Goal: Task Accomplishment & Management: Complete application form

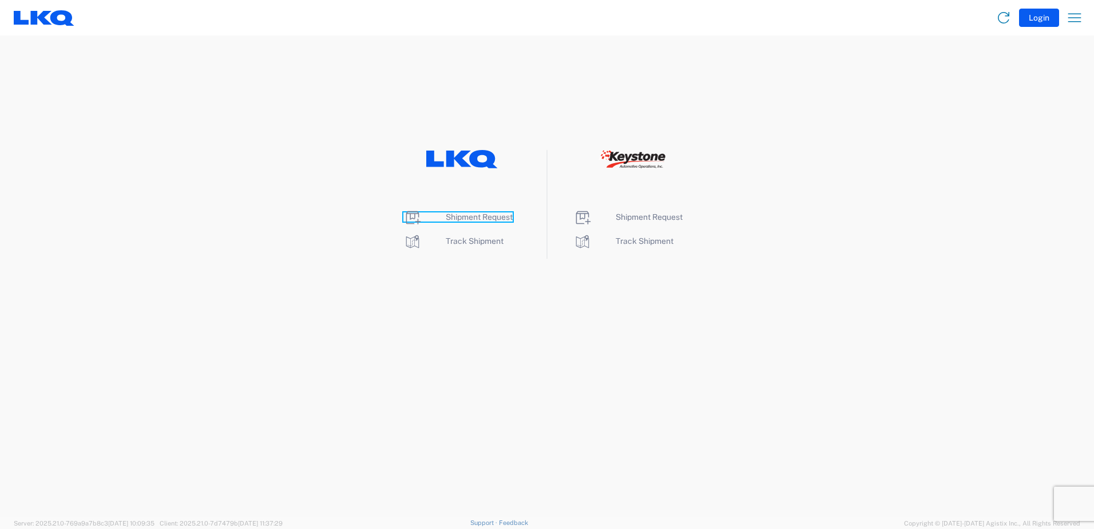
click at [475, 214] on span "Shipment Request" at bounding box center [479, 216] width 67 height 9
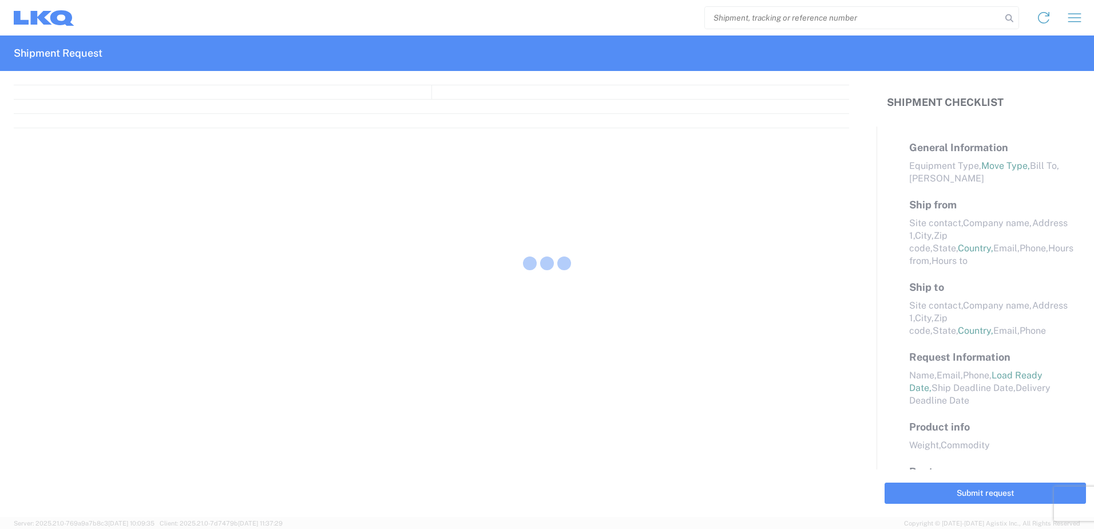
select select "FULL"
select select "LBS"
select select "IN"
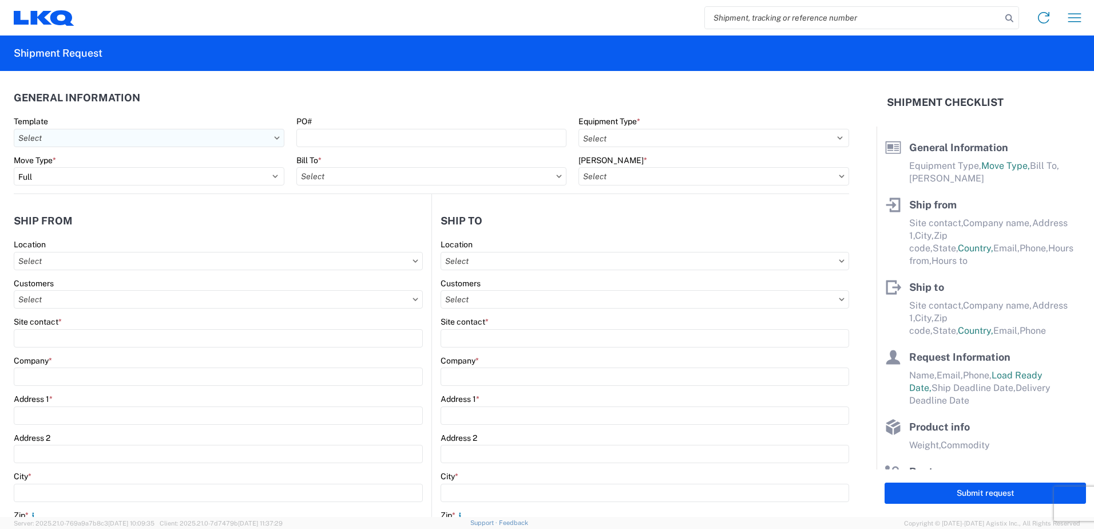
click at [162, 144] on input "text" at bounding box center [149, 138] width 271 height 18
click at [260, 100] on header "General Information" at bounding box center [431, 98] width 835 height 26
click at [652, 138] on select "Select 53’ Dry Van Flatbed Dropdeck (van) Lowboy (flatbed) Rail" at bounding box center [713, 138] width 271 height 18
select select "STDV"
click at [578, 129] on select "Select 53’ Dry Van Flatbed Dropdeck (van) Lowboy (flatbed) Rail" at bounding box center [713, 138] width 271 height 18
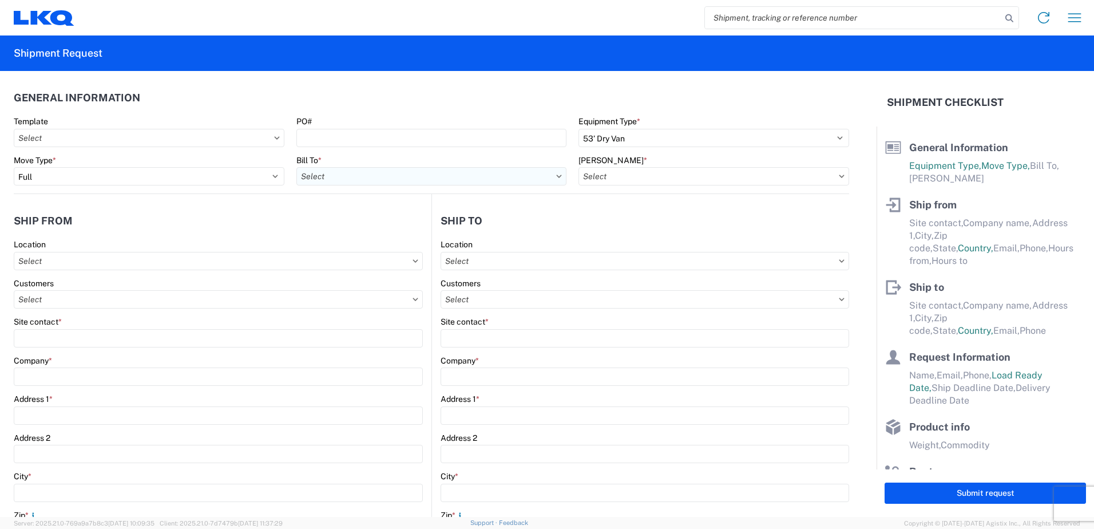
click at [367, 176] on input "text" at bounding box center [431, 176] width 271 height 18
type input "1855"
click at [431, 227] on div "1855 - LKQ [PERSON_NAME] Auto Parts - Boise ID" at bounding box center [396, 227] width 200 height 18
type input "1855 - LKQ [PERSON_NAME] Auto Parts - Boise ID"
click at [641, 172] on input "text" at bounding box center [713, 176] width 271 height 18
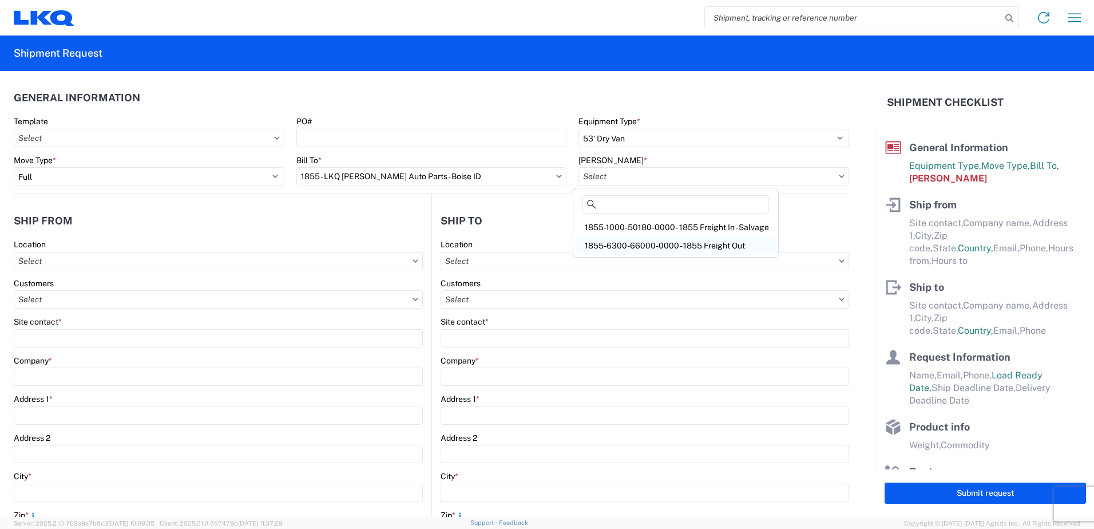
click at [643, 245] on div "1855-6300-66000-0000 - 1855 Freight Out" at bounding box center [676, 245] width 200 height 18
type input "1855-6300-66000-0000 - 1855 Freight Out"
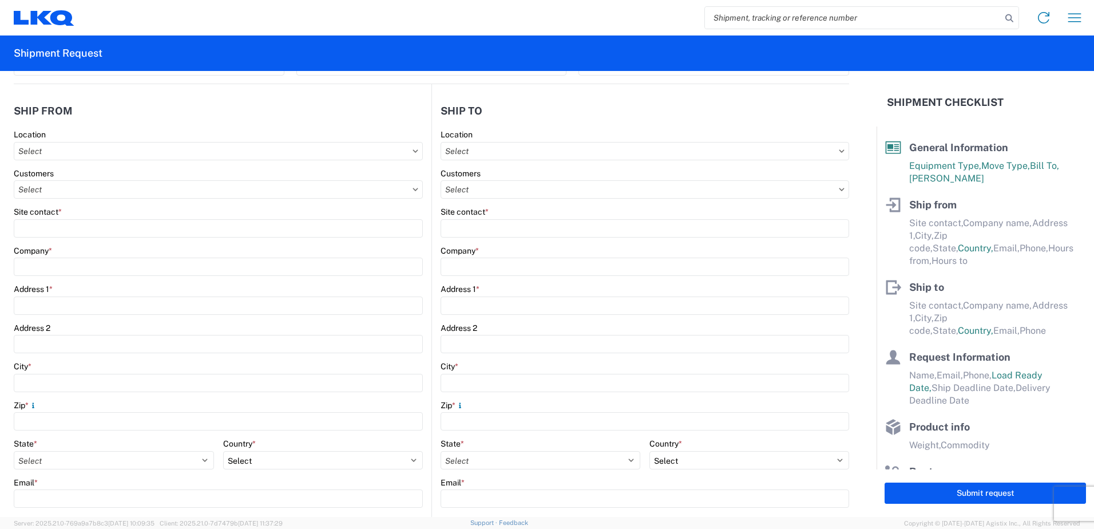
scroll to position [114, 0]
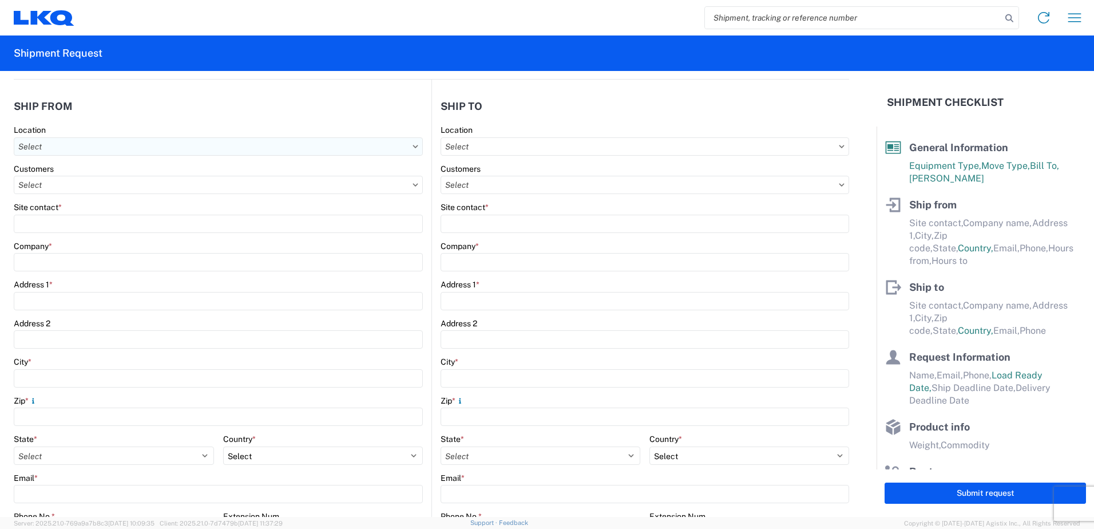
click at [88, 143] on input "text" at bounding box center [218, 146] width 409 height 18
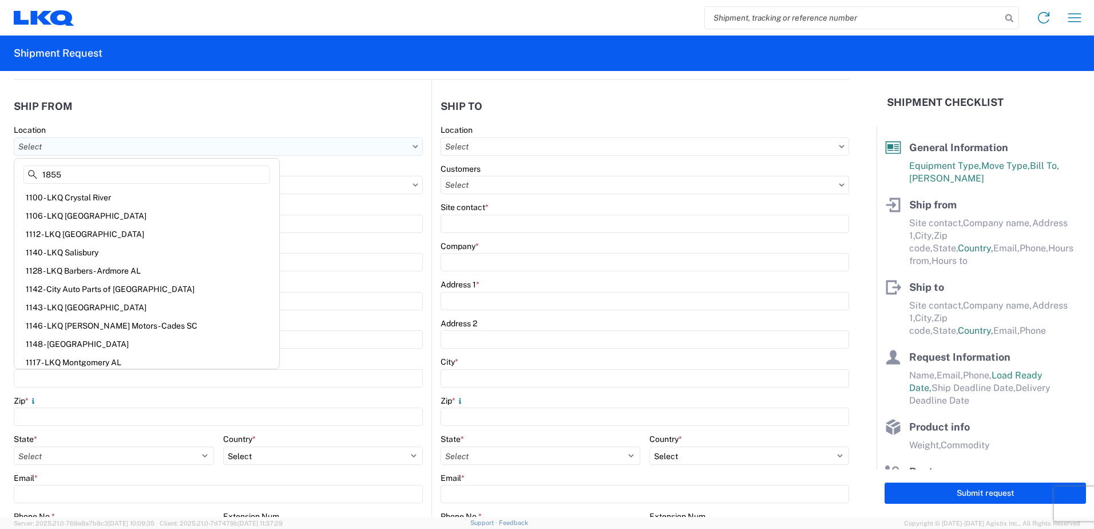
type input "1855"
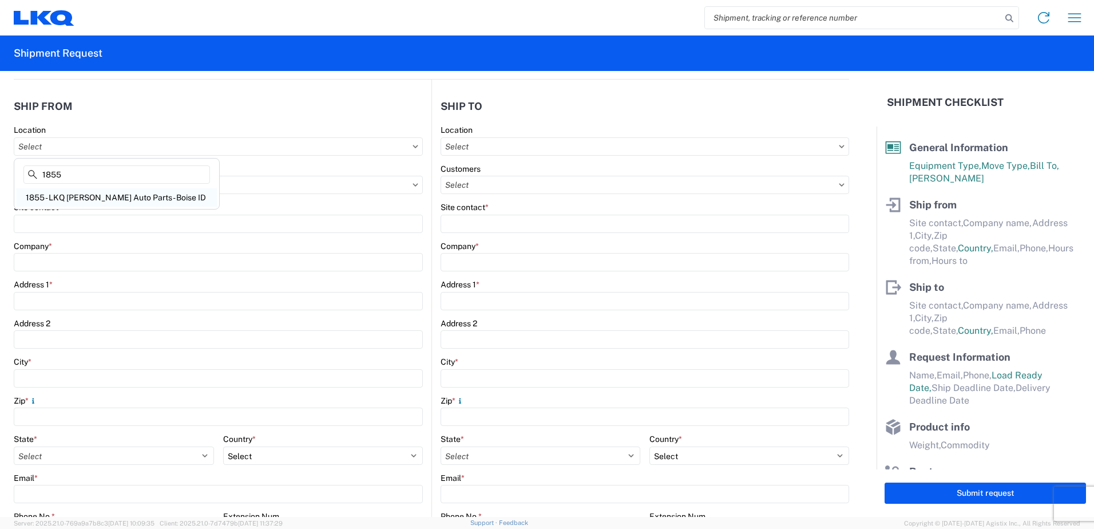
click at [113, 201] on div "1855 - LKQ [PERSON_NAME] Auto Parts - Boise ID" at bounding box center [117, 197] width 200 height 18
type input "1855 - LKQ [PERSON_NAME] Auto Parts - Boise ID"
type input "LKQ Corporation"
type input "[STREET_ADDRESS][PERSON_NAME]"
type input "Nampa"
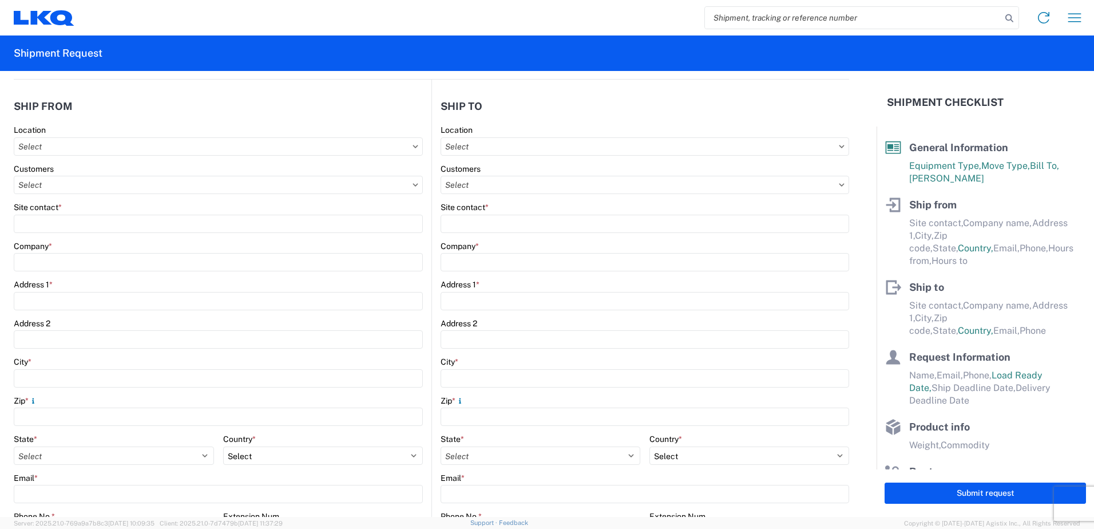
type input "83687"
select select "ID"
select select "US"
type input "07:00"
type input "17:00"
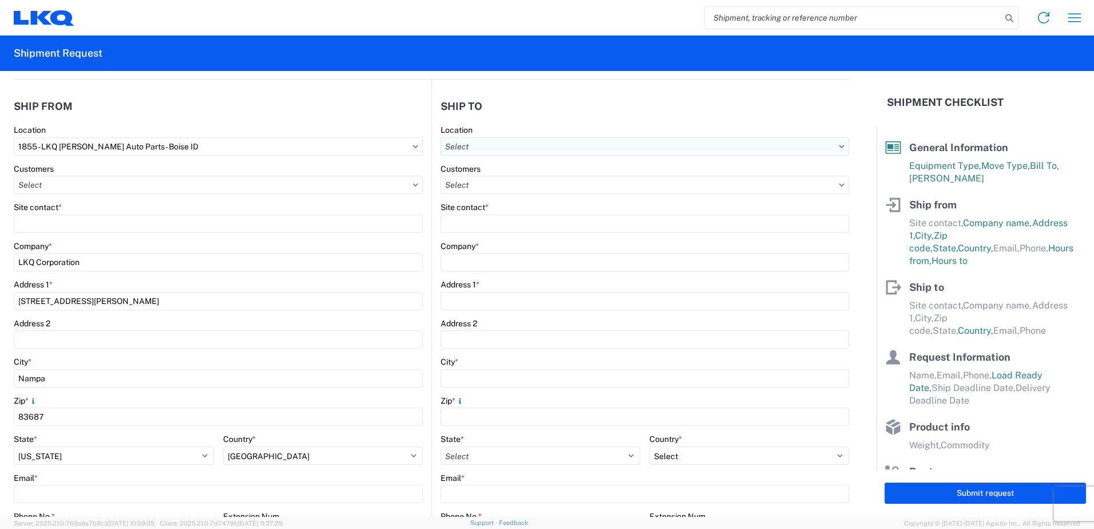
click at [534, 143] on input "text" at bounding box center [645, 146] width 409 height 18
type input "3392"
click at [526, 195] on div "3392 - Transmetco" at bounding box center [539, 197] width 200 height 18
type input "3392 - Transmetco"
type input "LKQ Corporation"
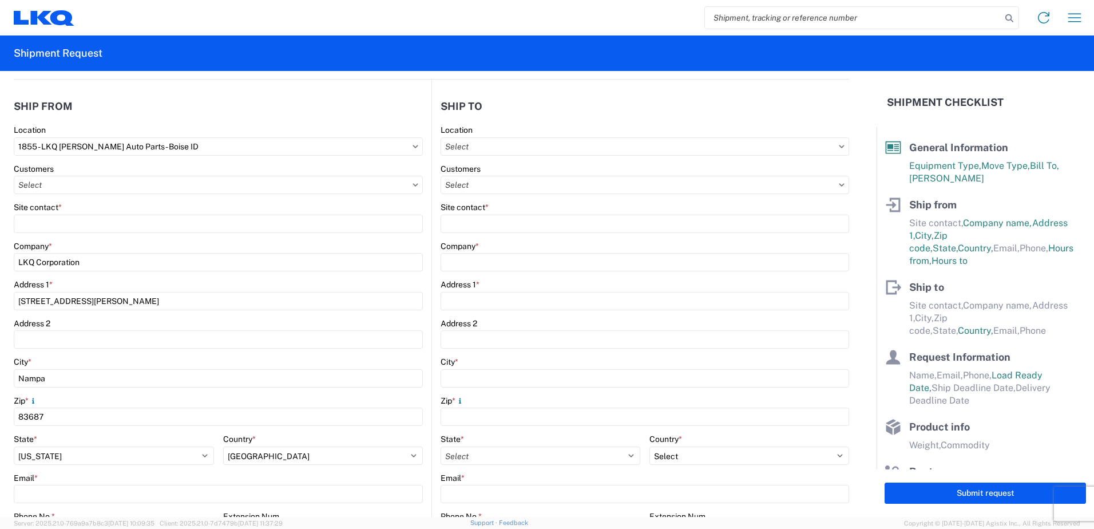
type input "[STREET_ADDRESS]"
type input "Huntington"
type input "46750"
select select "US"
type input "[PHONE_NUMBER]"
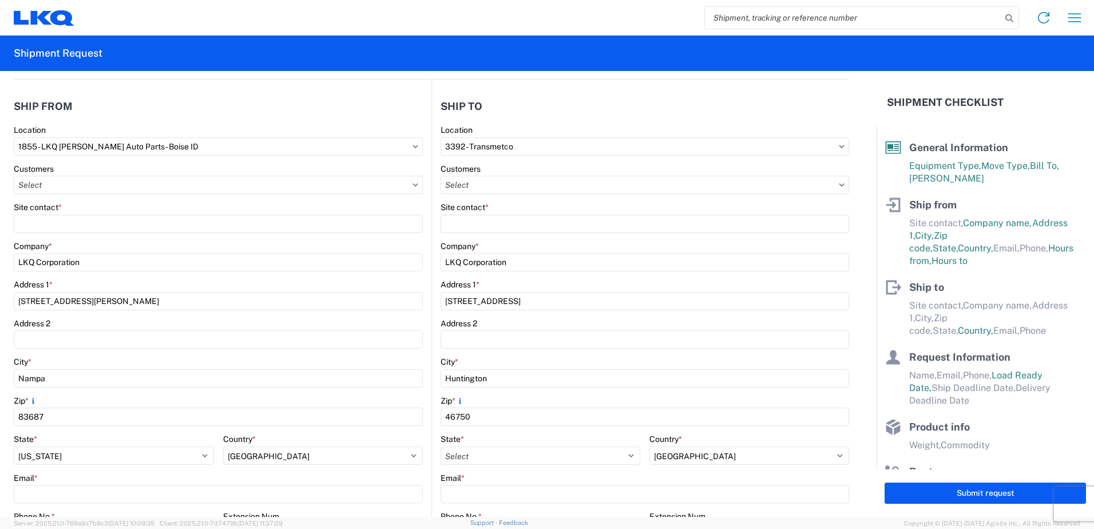
select select
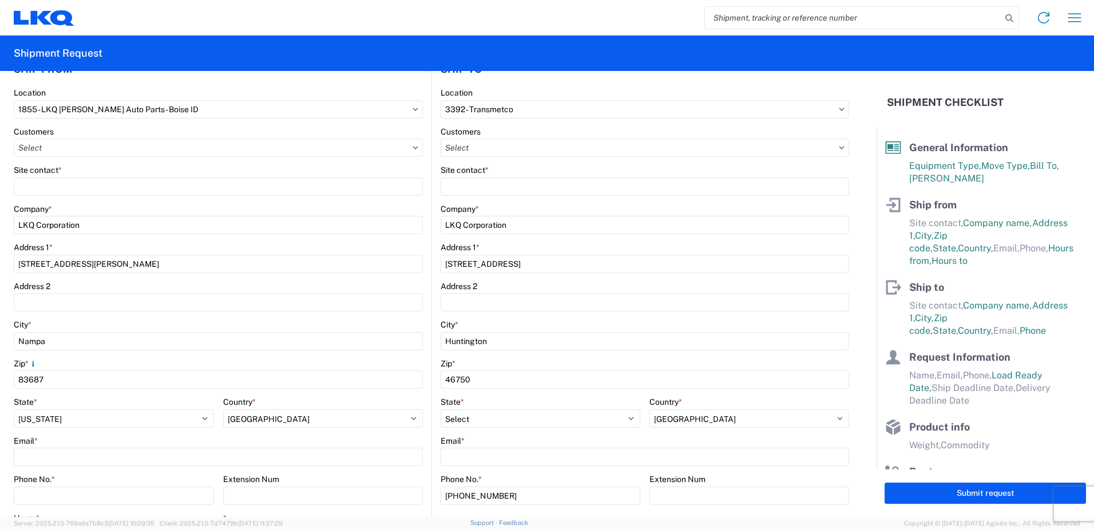
scroll to position [172, 0]
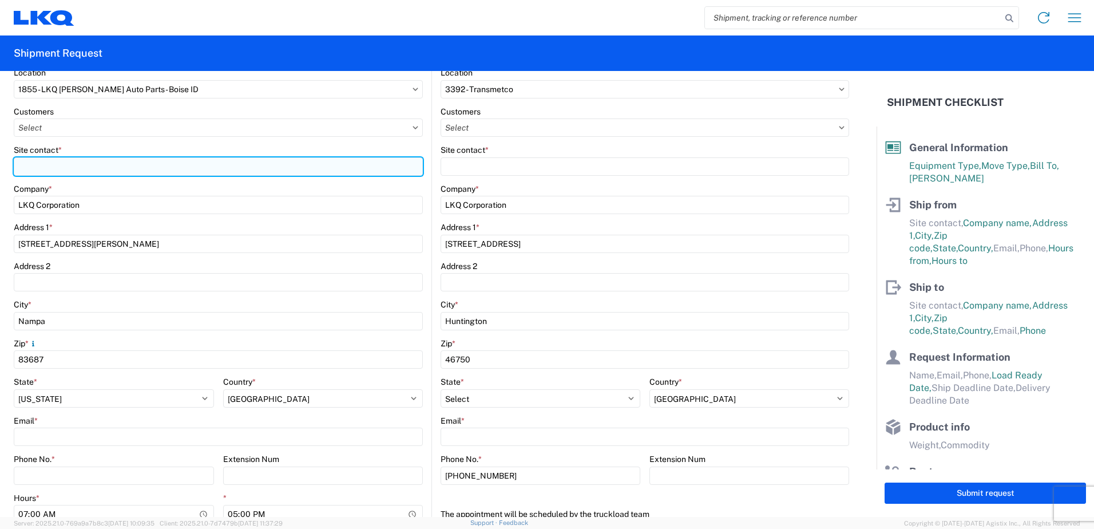
click at [116, 161] on input "Site contact *" at bounding box center [218, 166] width 409 height 18
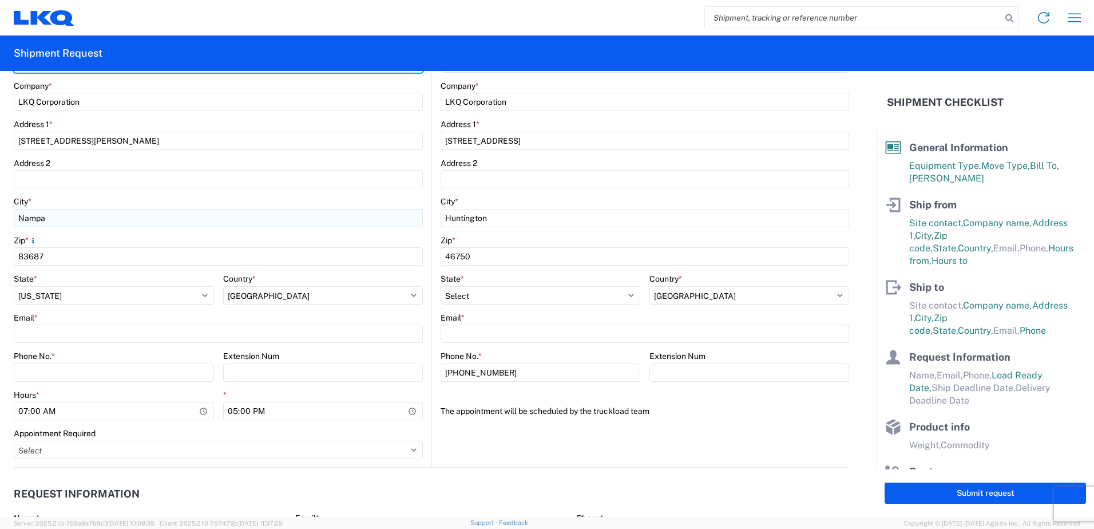
scroll to position [286, 0]
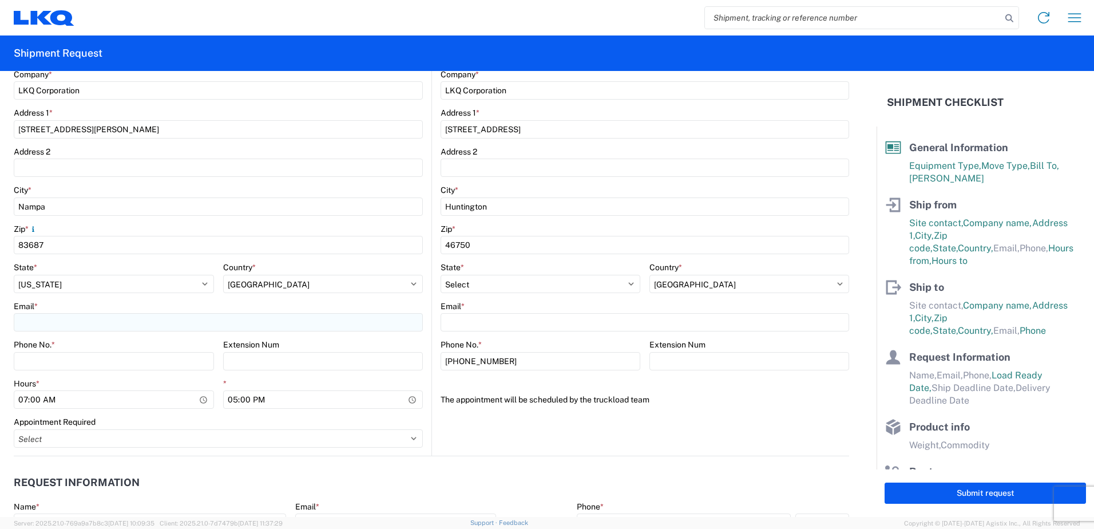
type input "[PERSON_NAME]"
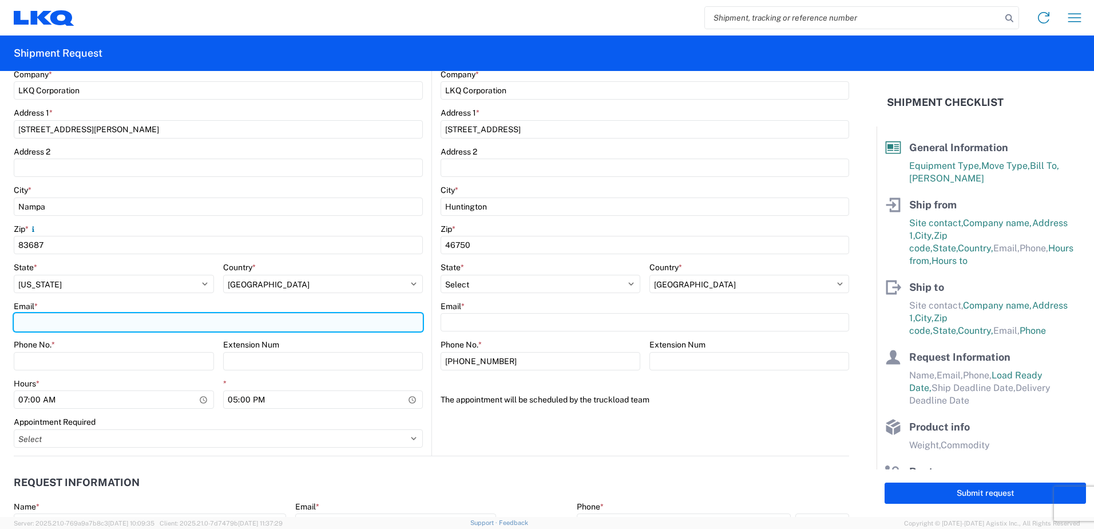
click at [93, 328] on input "Email *" at bounding box center [218, 322] width 409 height 18
type input "[EMAIL_ADDRESS][DOMAIN_NAME]"
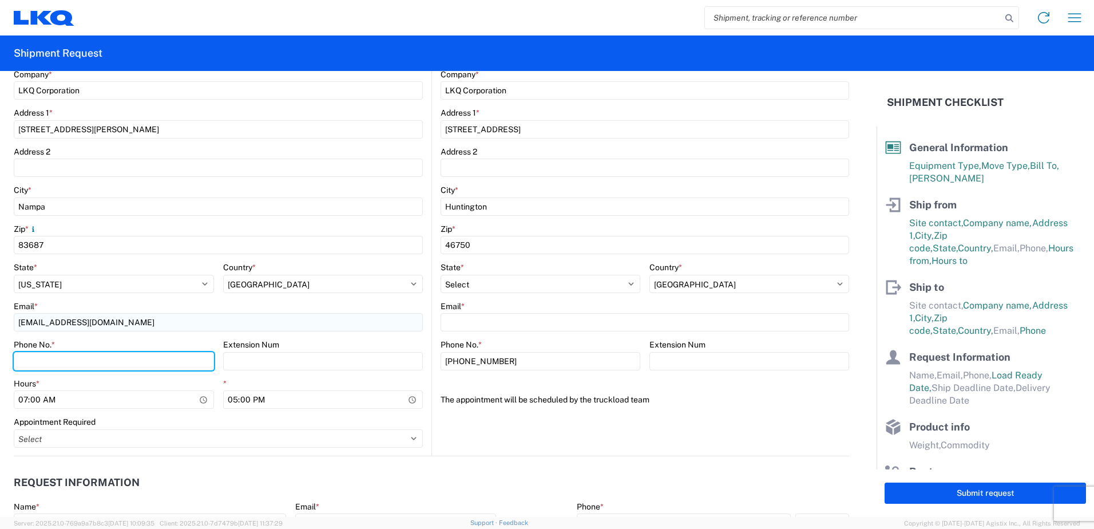
type input "[PHONE_NUMBER]"
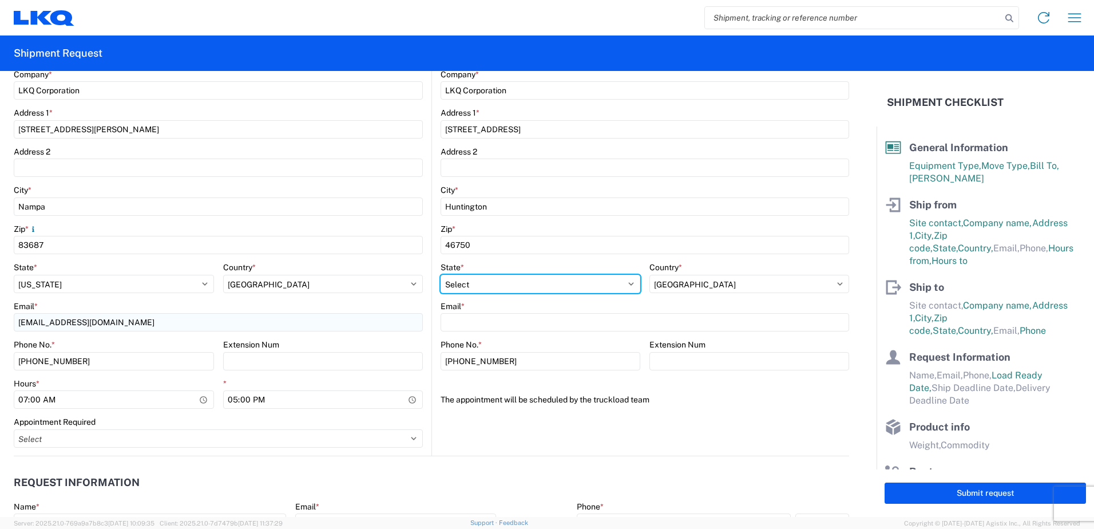
select select "[GEOGRAPHIC_DATA]"
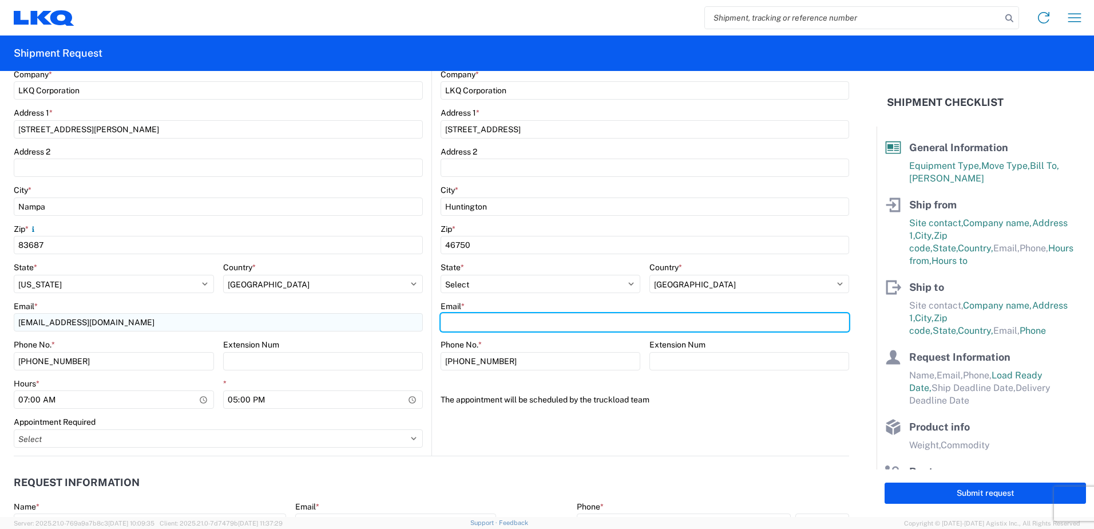
type input "[EMAIL_ADDRESS][DOMAIN_NAME]"
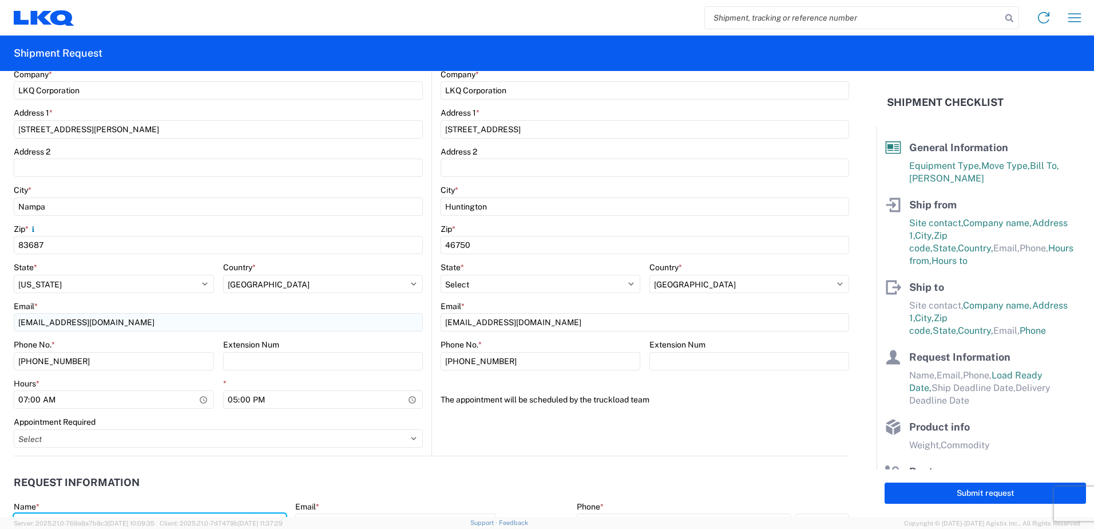
type input "[PERSON_NAME]"
type input "[EMAIL_ADDRESS][DOMAIN_NAME]"
type input "8433732423"
type input "[DATE]"
type input "40000"
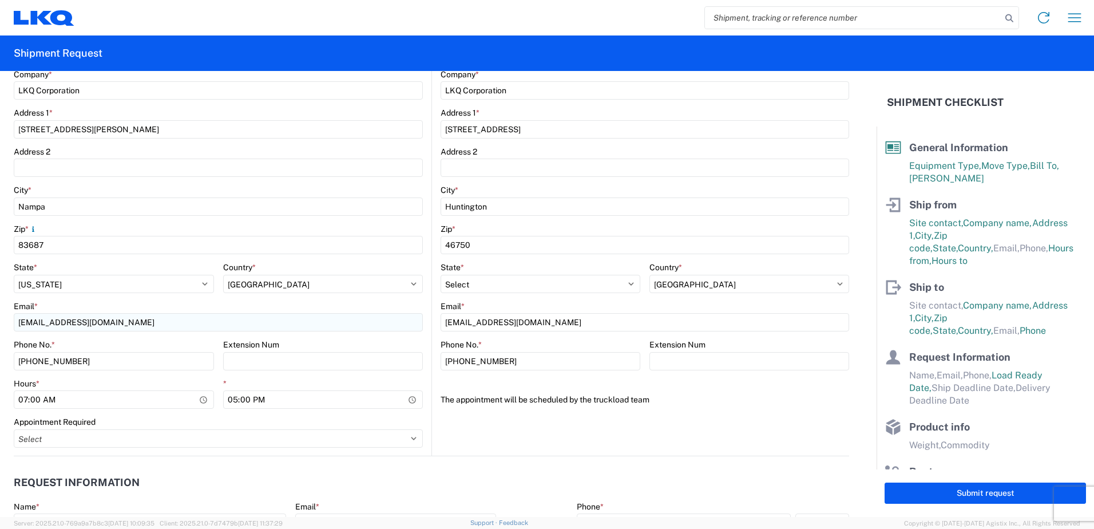
type input "26"
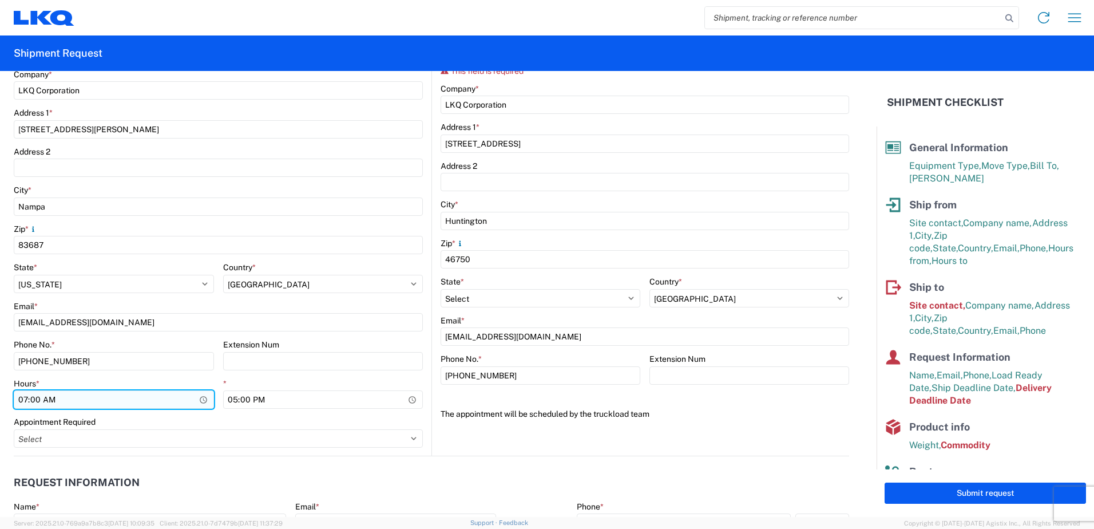
click at [90, 401] on input "07:00" at bounding box center [114, 399] width 200 height 18
click at [197, 399] on input "07:00" at bounding box center [114, 399] width 200 height 18
type input "10:00"
click at [183, 420] on div "Appointment Required" at bounding box center [218, 422] width 409 height 10
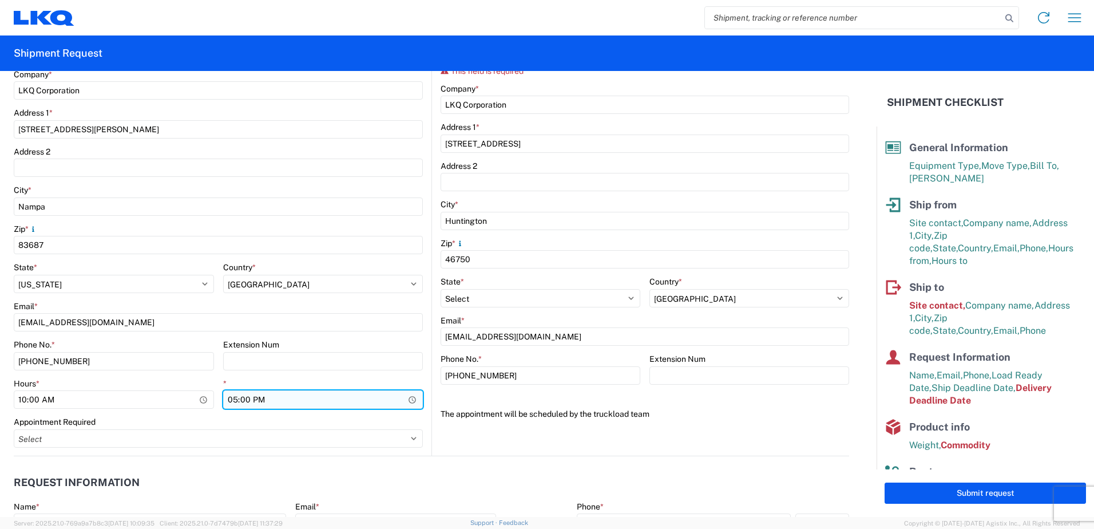
click at [307, 402] on input "17:00" at bounding box center [323, 399] width 200 height 18
click at [410, 401] on input "17:00" at bounding box center [323, 399] width 200 height 18
type input "13:00"
click at [343, 477] on header "Request Information" at bounding box center [431, 483] width 835 height 26
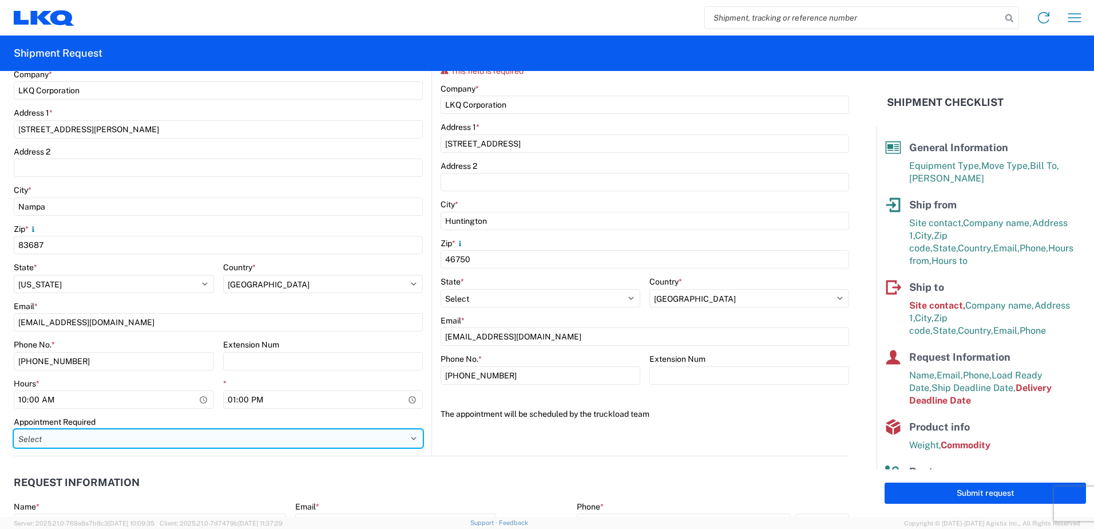
click at [162, 438] on select "Select Appt Required Appt Not Required Appt - First available" at bounding box center [218, 438] width 409 height 18
select select "apptNotRequired"
click at [14, 429] on select "Select Appt Required Appt Not Required Appt - First available" at bounding box center [218, 438] width 409 height 18
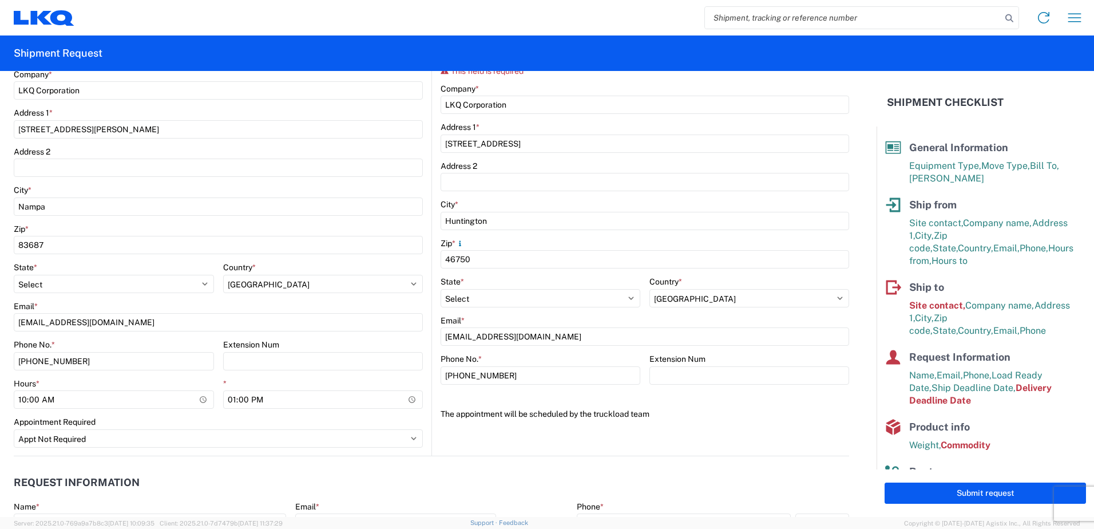
click at [463, 481] on header "Request Information" at bounding box center [431, 483] width 835 height 26
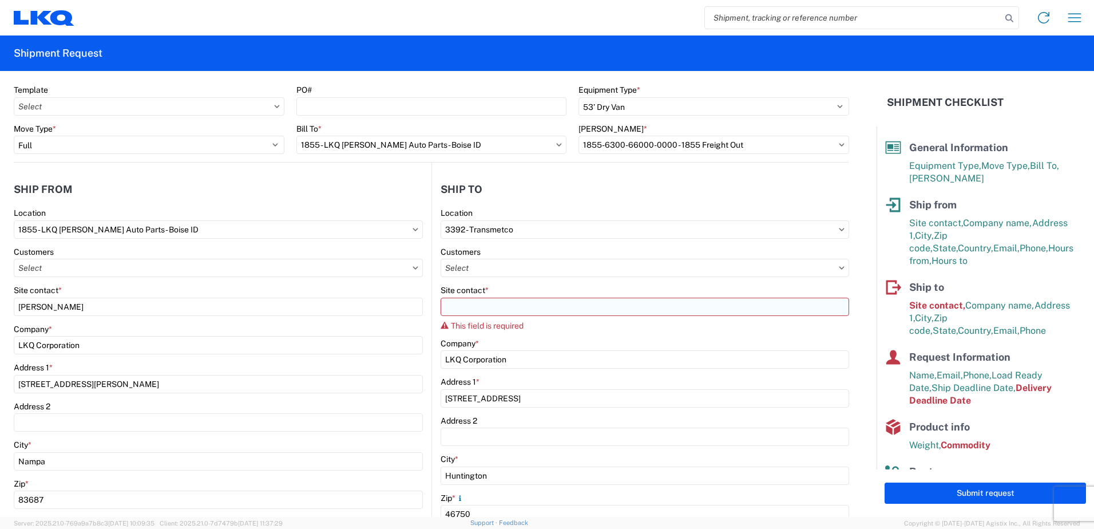
scroll to position [57, 0]
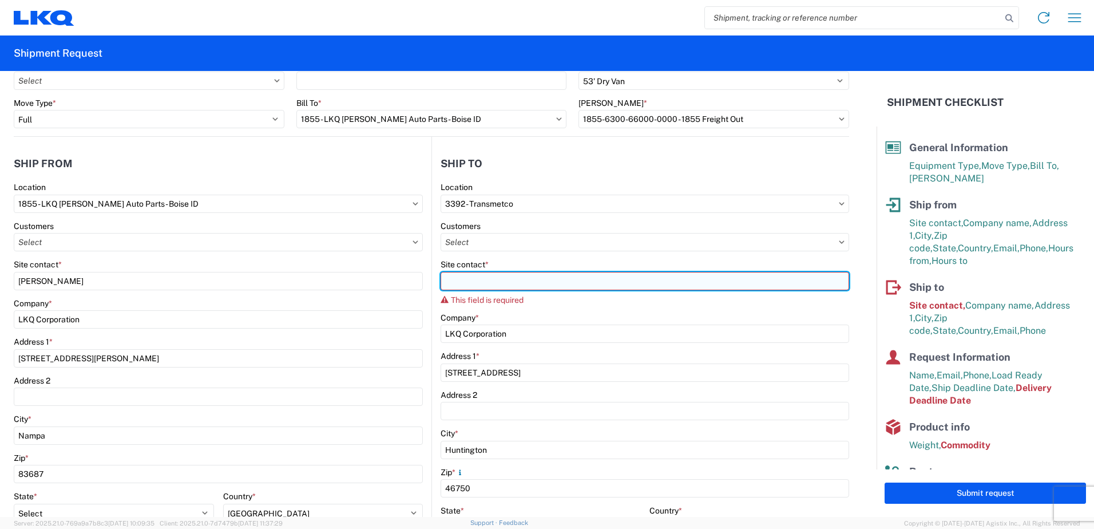
click at [490, 286] on input "Site contact *" at bounding box center [645, 281] width 409 height 18
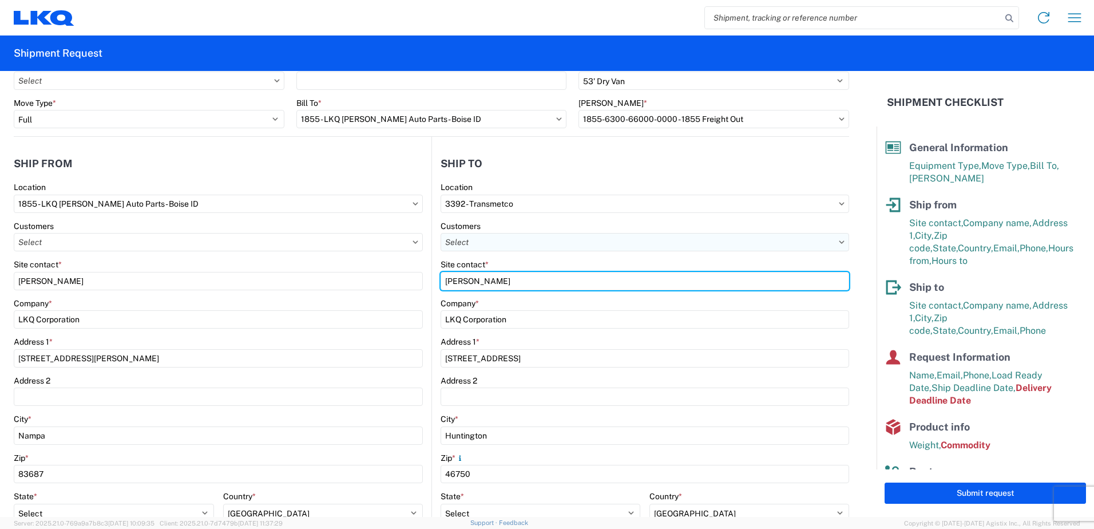
type input "[PERSON_NAME]"
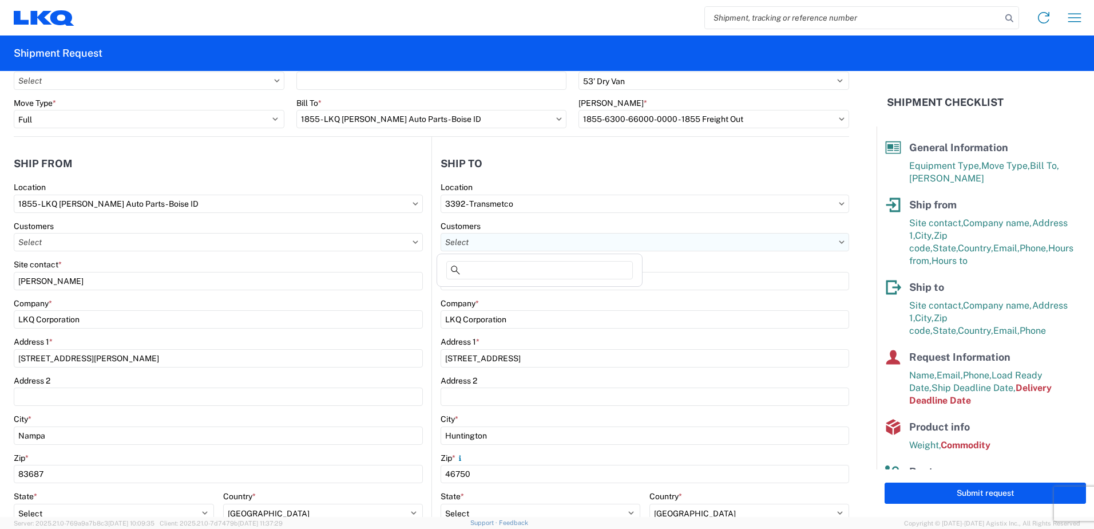
click at [590, 245] on input "text" at bounding box center [645, 242] width 409 height 18
click at [678, 344] on div "Address 1 *" at bounding box center [645, 341] width 409 height 10
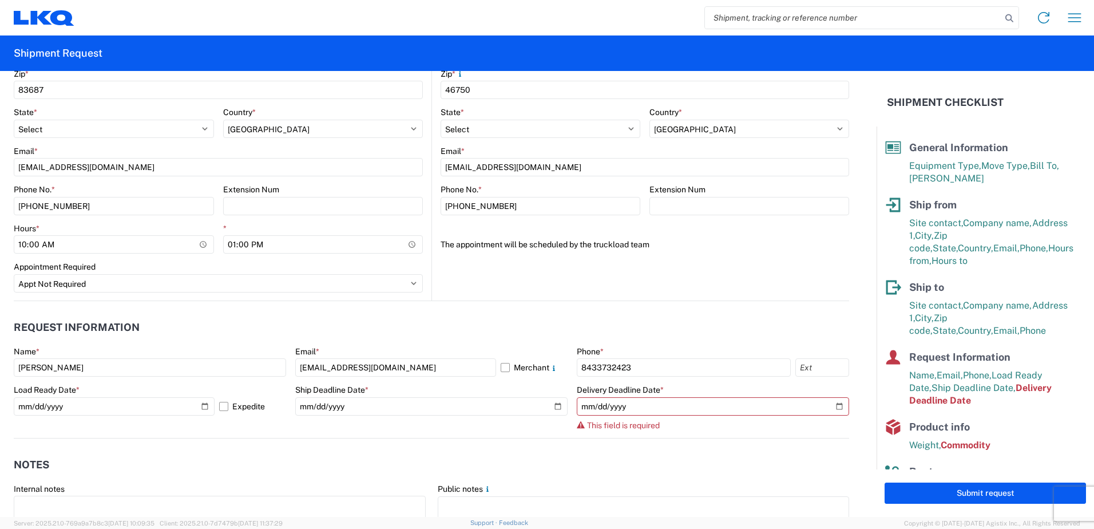
scroll to position [458, 0]
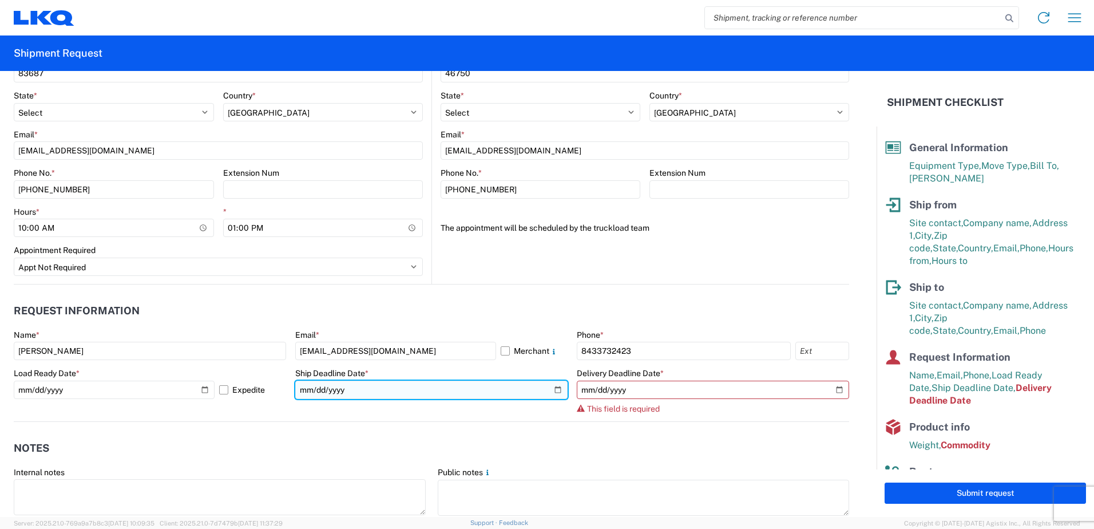
click at [552, 386] on input "[DATE]" at bounding box center [431, 389] width 272 height 18
type input "[DATE]"
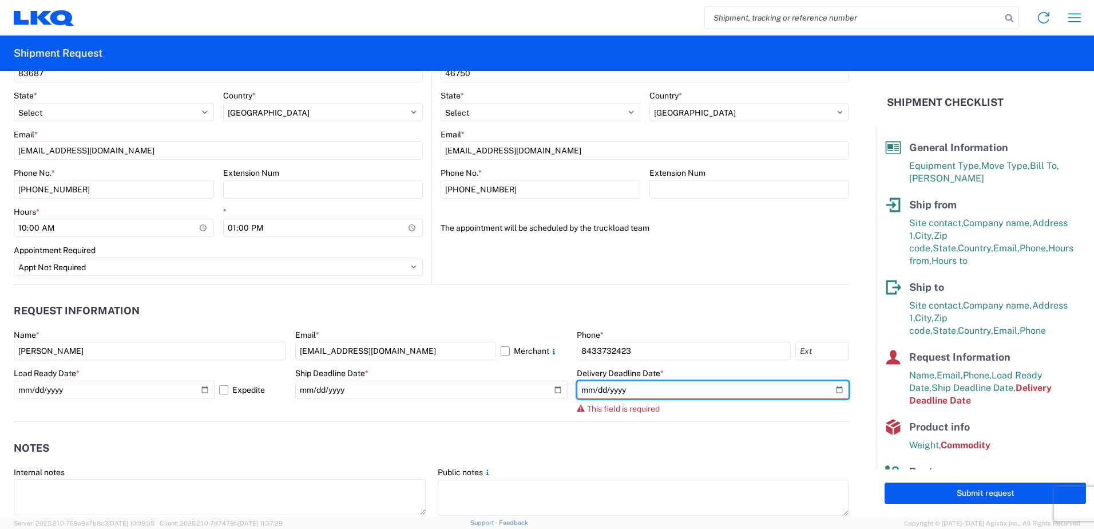
click at [710, 391] on input "date" at bounding box center [713, 389] width 272 height 18
click at [832, 391] on input "date" at bounding box center [713, 389] width 272 height 18
type input "[DATE]"
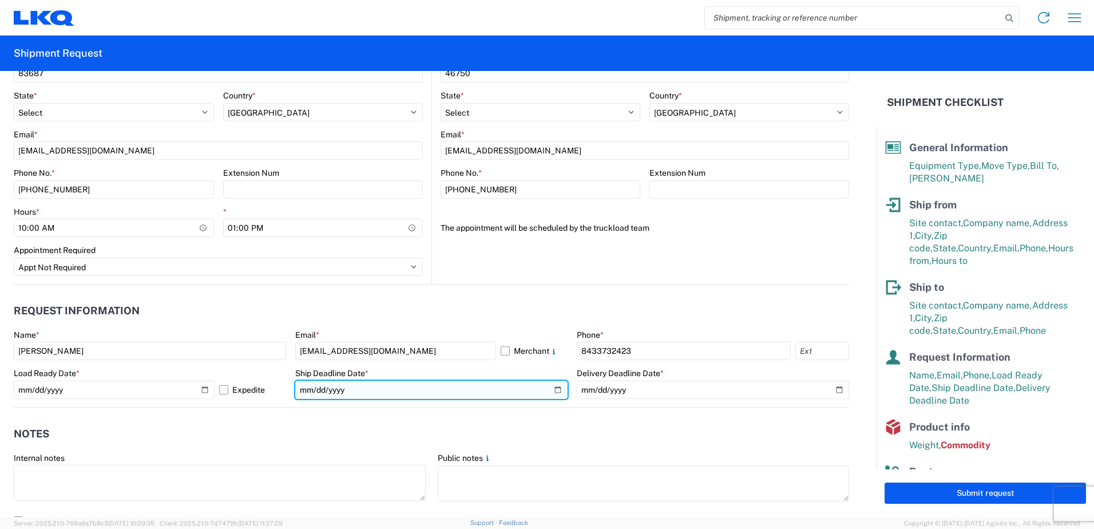
click at [549, 390] on input "[DATE]" at bounding box center [431, 389] width 272 height 18
type input "[DATE]"
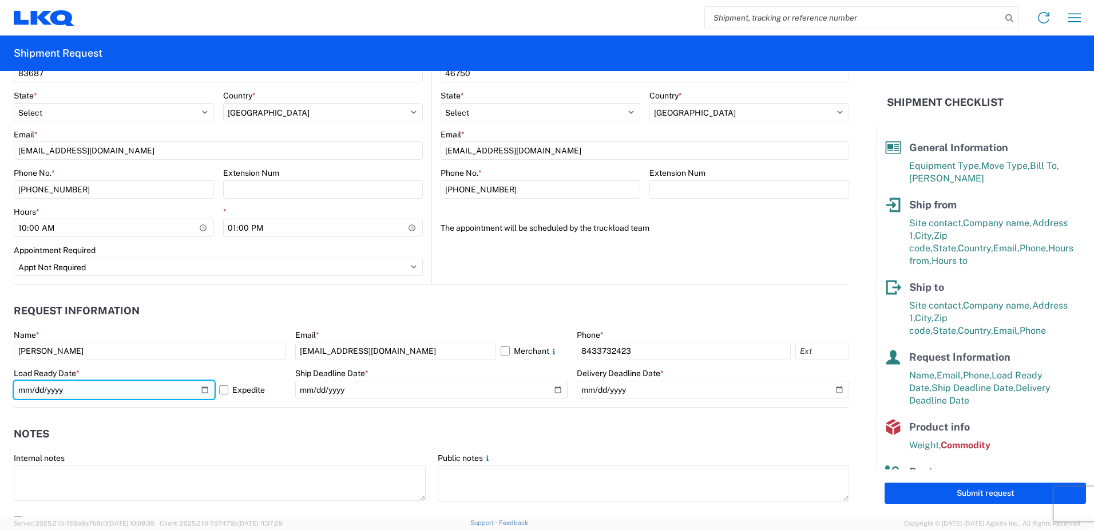
click at [206, 391] on input "[DATE]" at bounding box center [114, 389] width 201 height 18
type input "[DATE]"
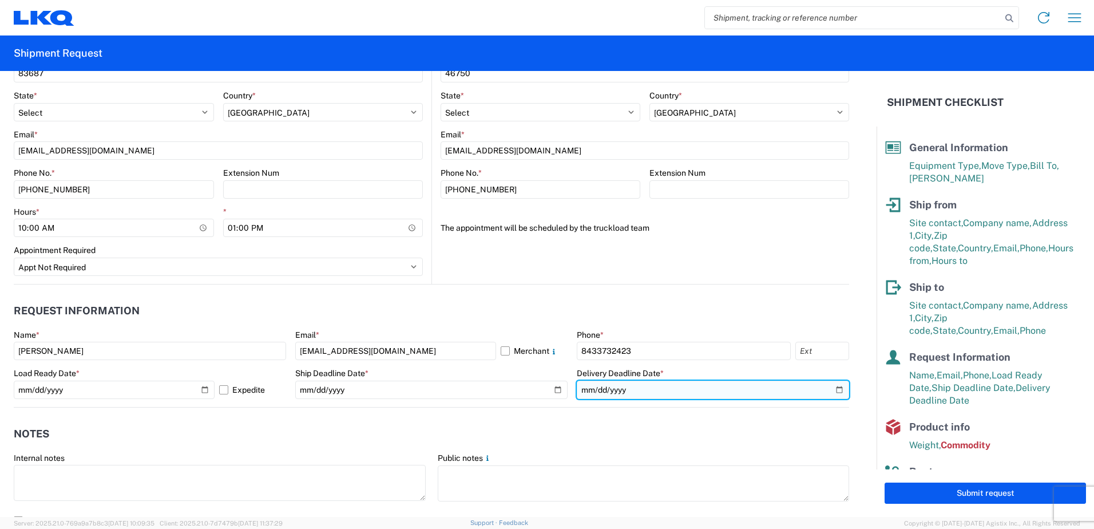
click at [739, 397] on input "[DATE]" at bounding box center [713, 389] width 272 height 18
click at [827, 391] on input "[DATE]" at bounding box center [713, 389] width 272 height 18
type input "[DATE]"
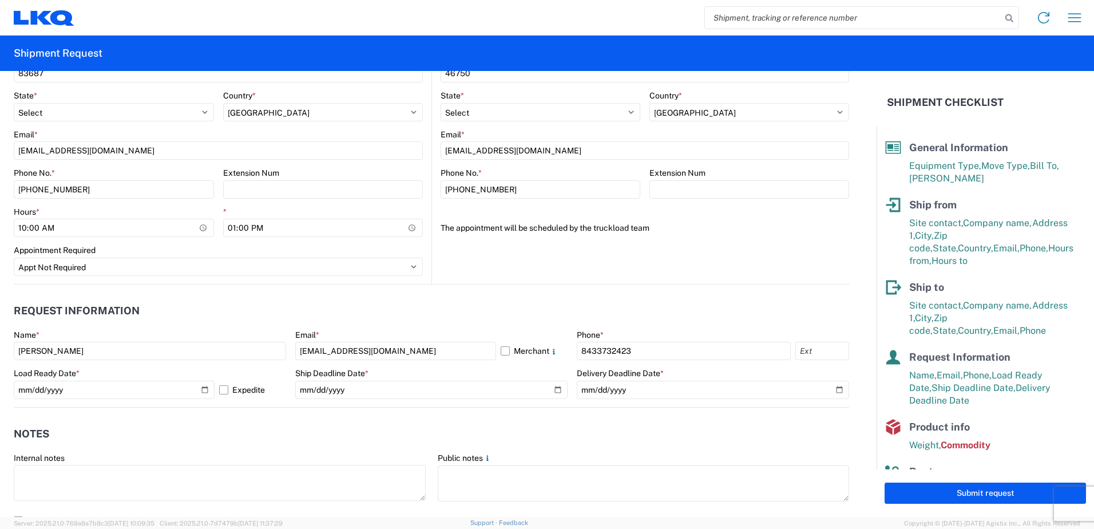
click at [682, 312] on header "Request Information" at bounding box center [431, 311] width 835 height 26
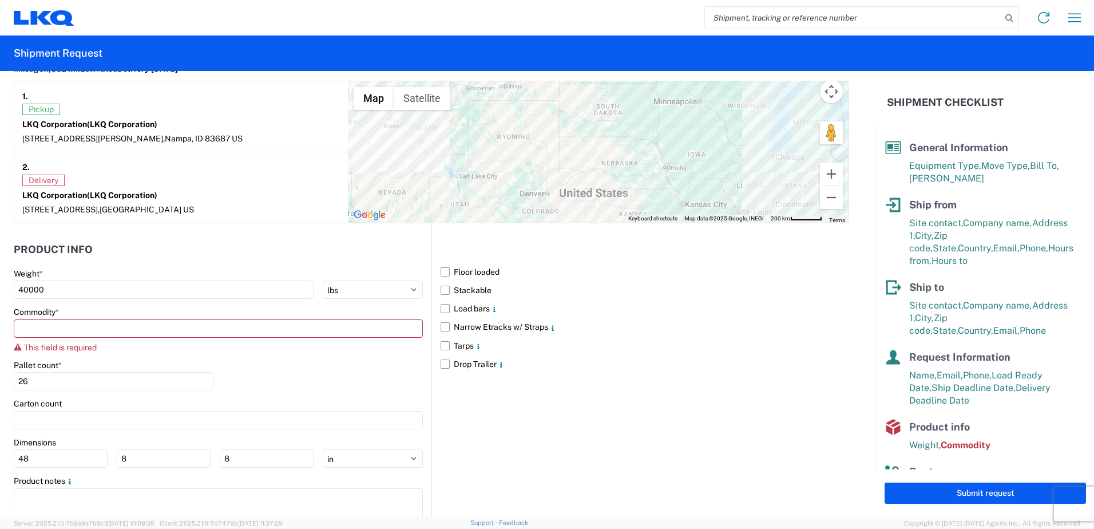
scroll to position [1009, 0]
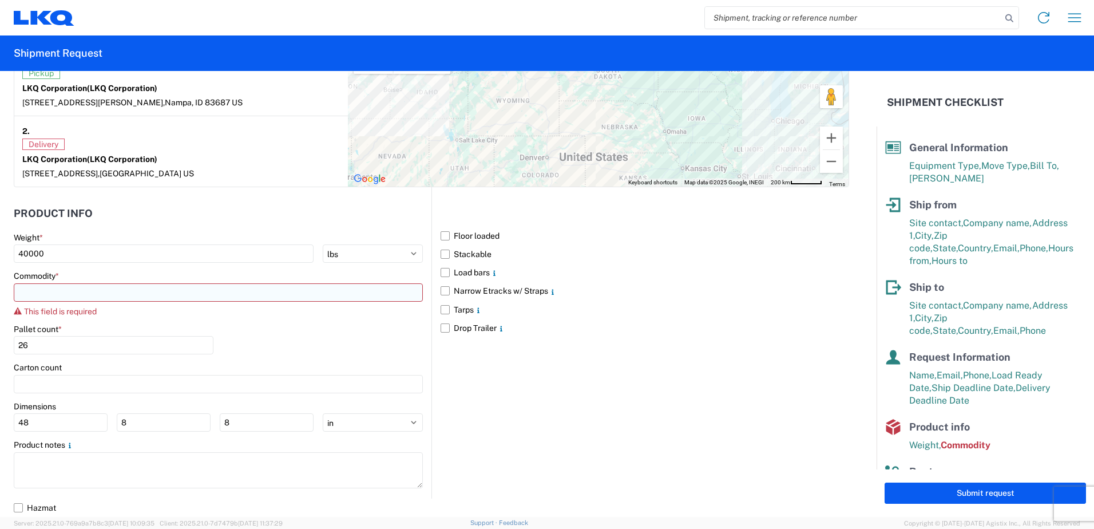
click at [150, 292] on input at bounding box center [218, 292] width 409 height 18
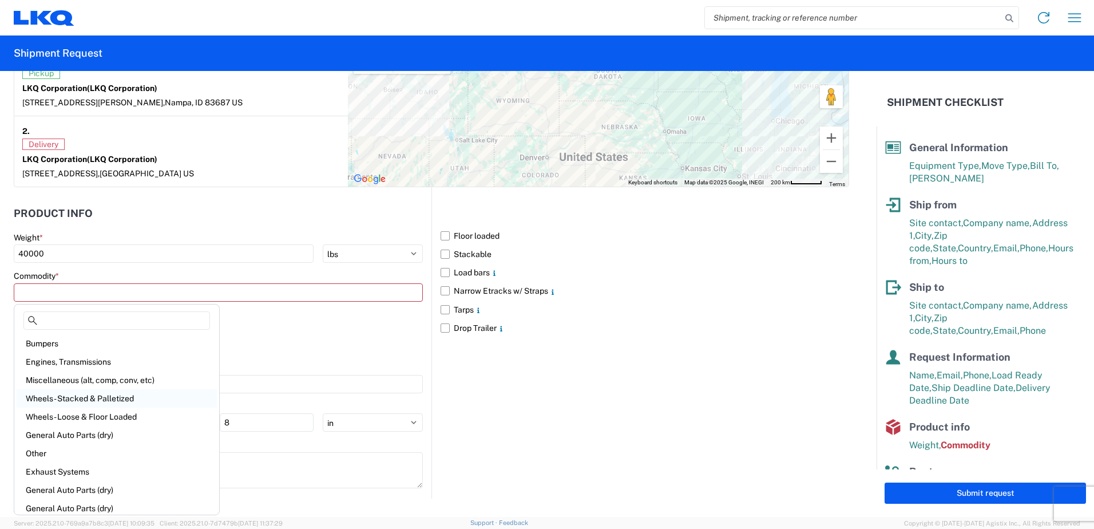
click at [137, 395] on div "Wheels - Stacked & Palletized" at bounding box center [117, 398] width 200 height 18
type input "Wheels - Stacked & Palletized"
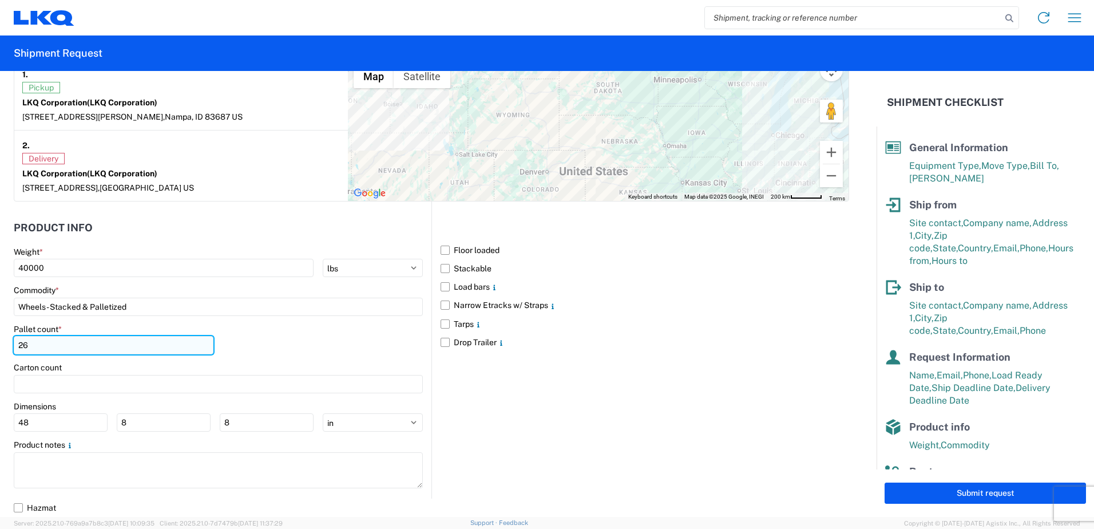
click at [35, 342] on input "26" at bounding box center [114, 345] width 200 height 18
type input "2"
type input "52"
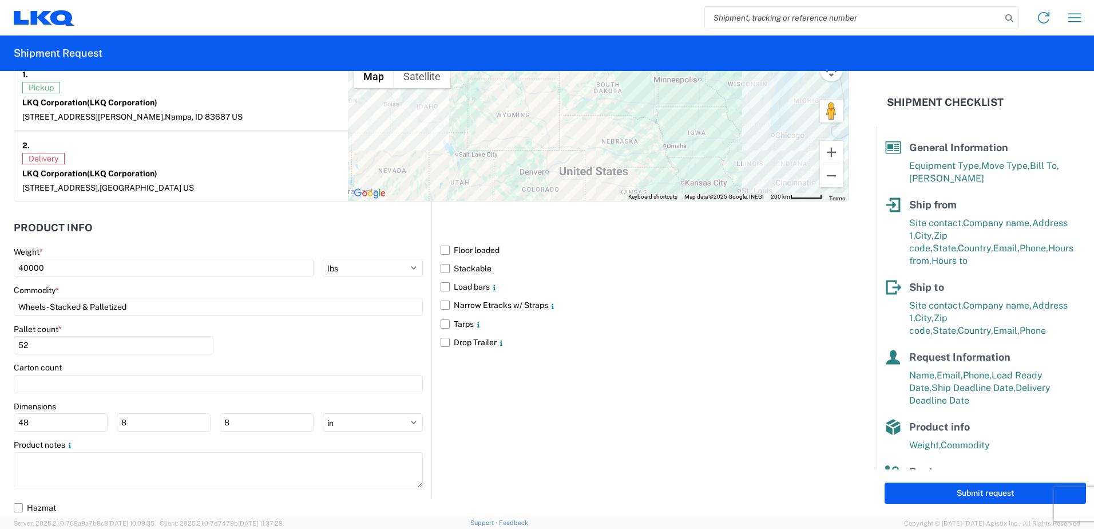
click at [287, 343] on div "Pallet count * 52" at bounding box center [218, 343] width 409 height 39
click at [927, 489] on button "Submit request" at bounding box center [985, 492] width 201 height 21
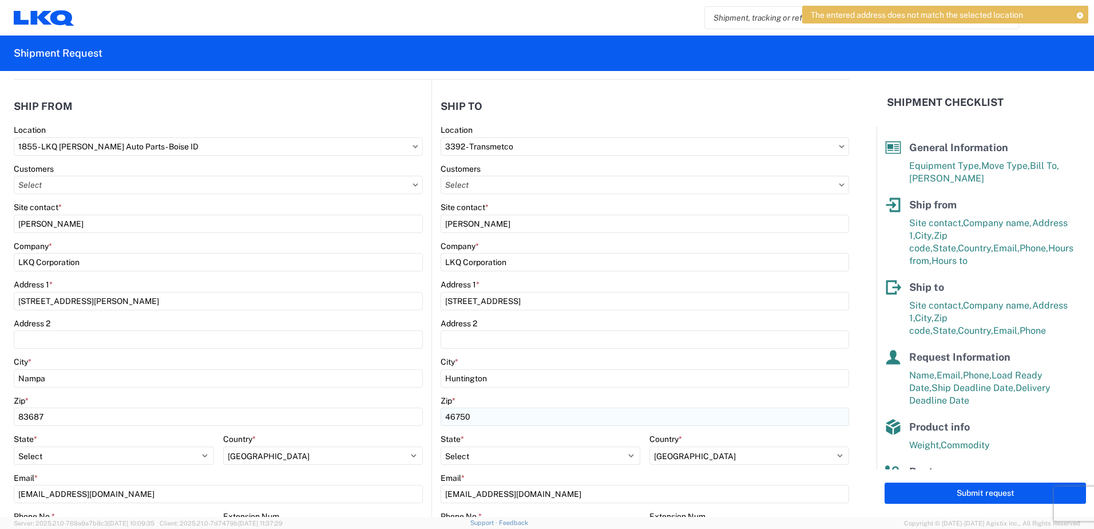
scroll to position [172, 0]
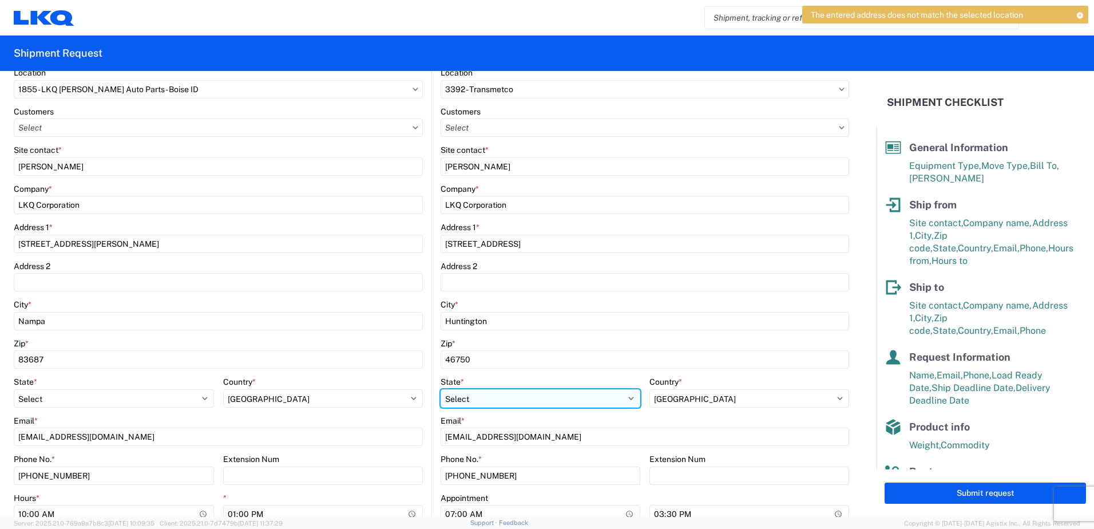
click at [508, 403] on select "Select [US_STATE] [US_STATE] [US_STATE] [US_STATE] Armed Forces Americas Armed …" at bounding box center [541, 398] width 200 height 18
select select "IN"
click at [441, 389] on select "Select [US_STATE] [US_STATE] [US_STATE] [US_STATE] Armed Forces Americas Armed …" at bounding box center [541, 398] width 200 height 18
click at [763, 382] on div "Country *" at bounding box center [749, 381] width 200 height 10
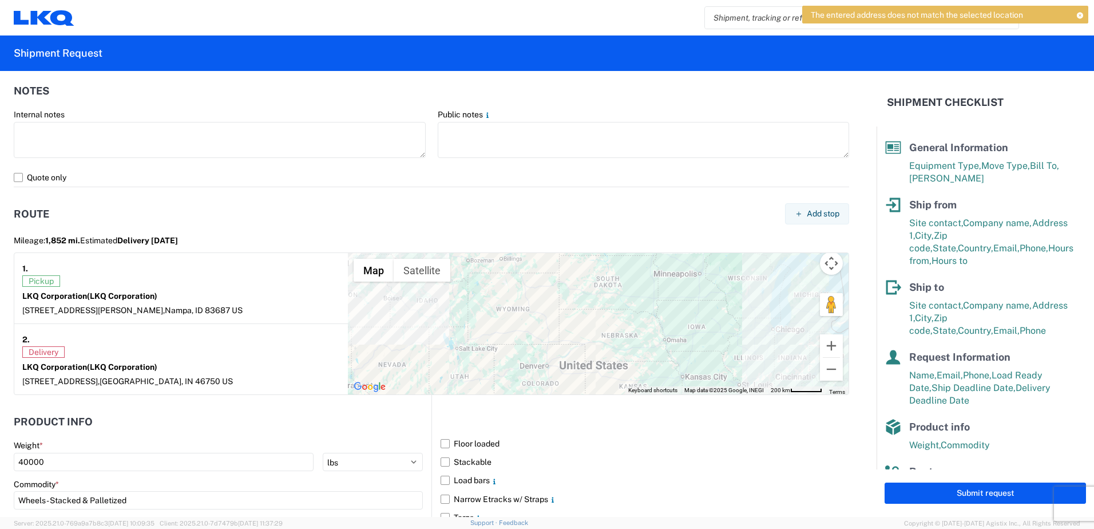
scroll to position [973, 0]
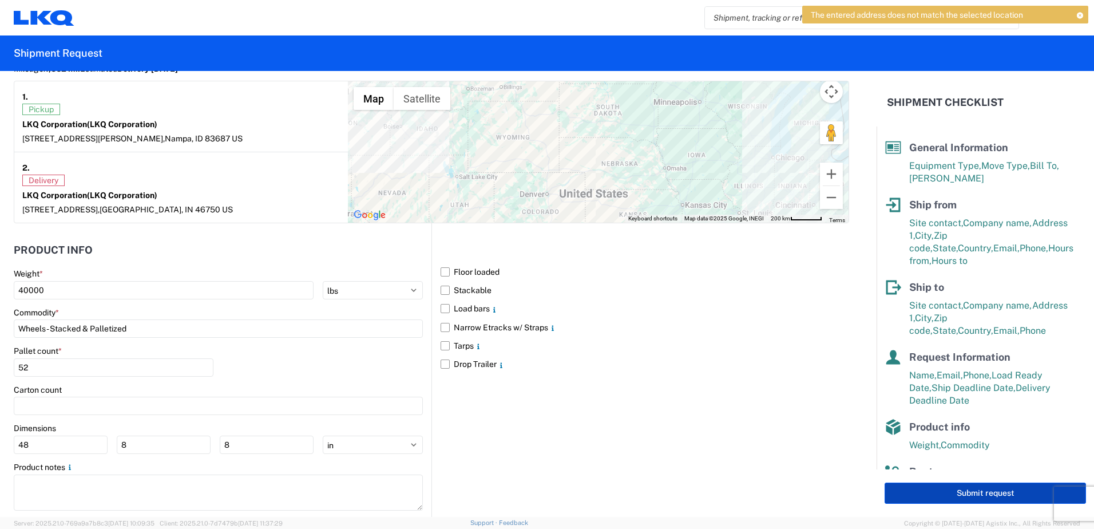
click at [995, 497] on button "Submit request" at bounding box center [985, 492] width 201 height 21
